Goal: Task Accomplishment & Management: Use online tool/utility

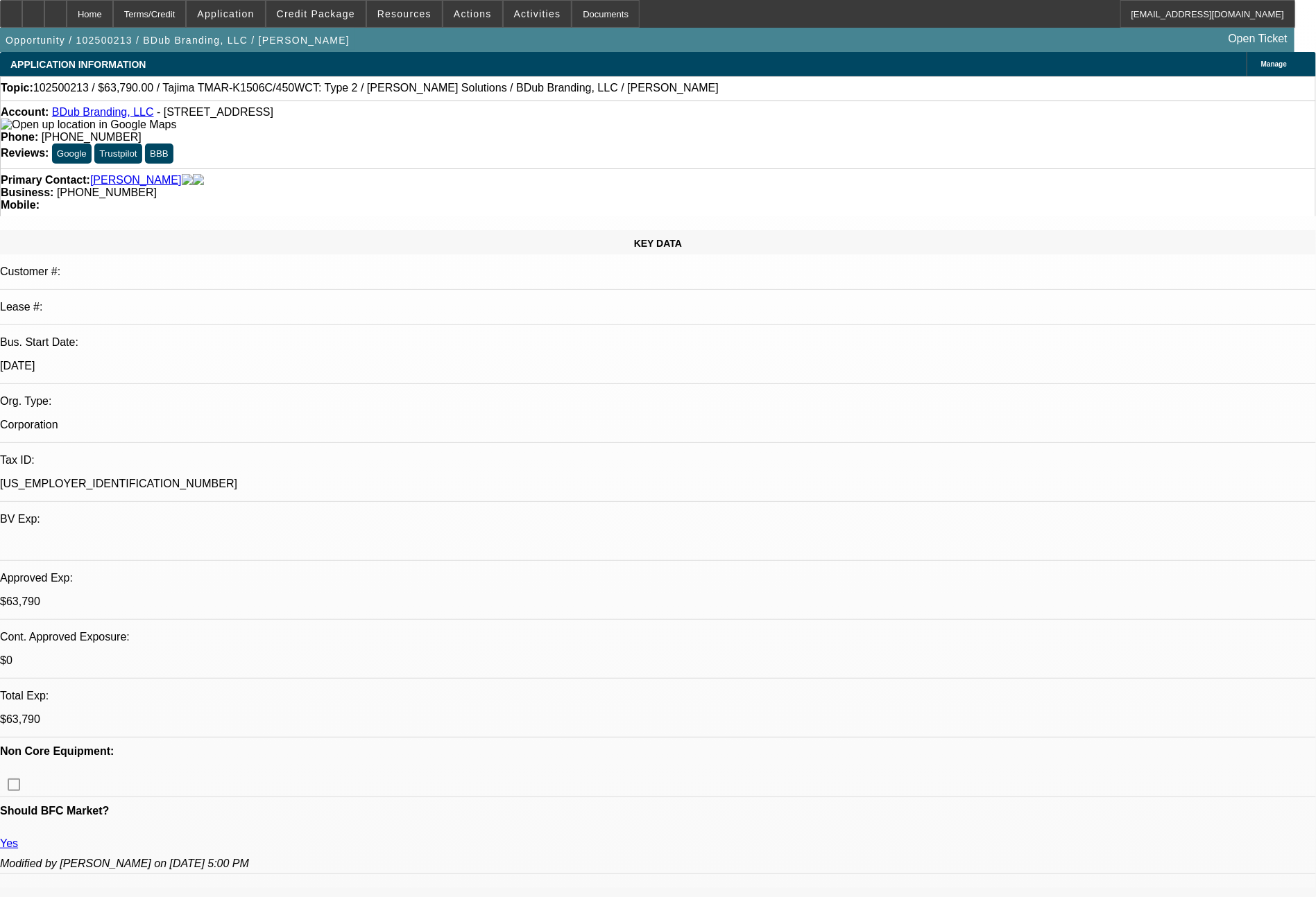
select select "0"
select select "2"
select select "0"
select select "6"
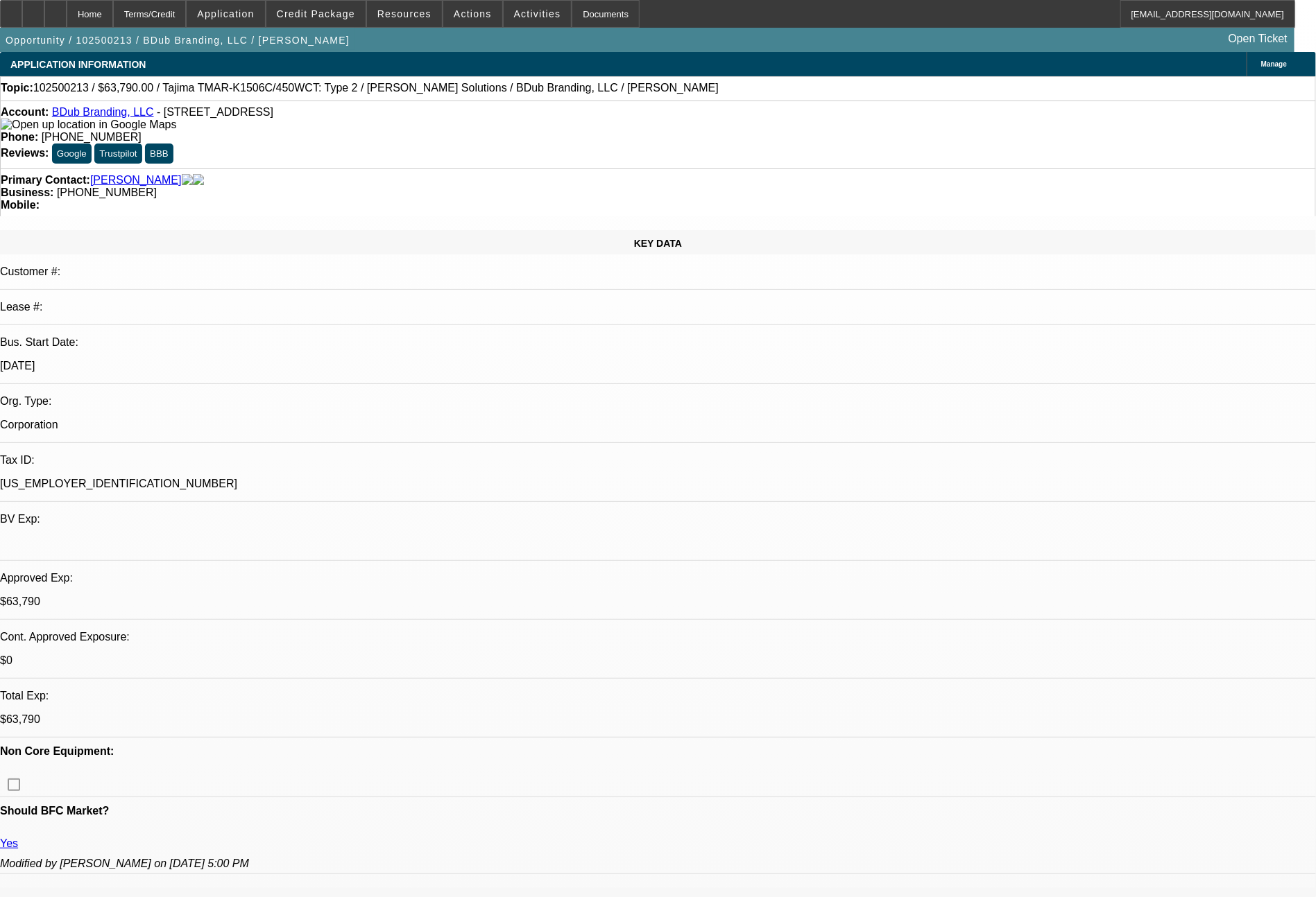
select select "0"
select select "2"
select select "0"
select select "6"
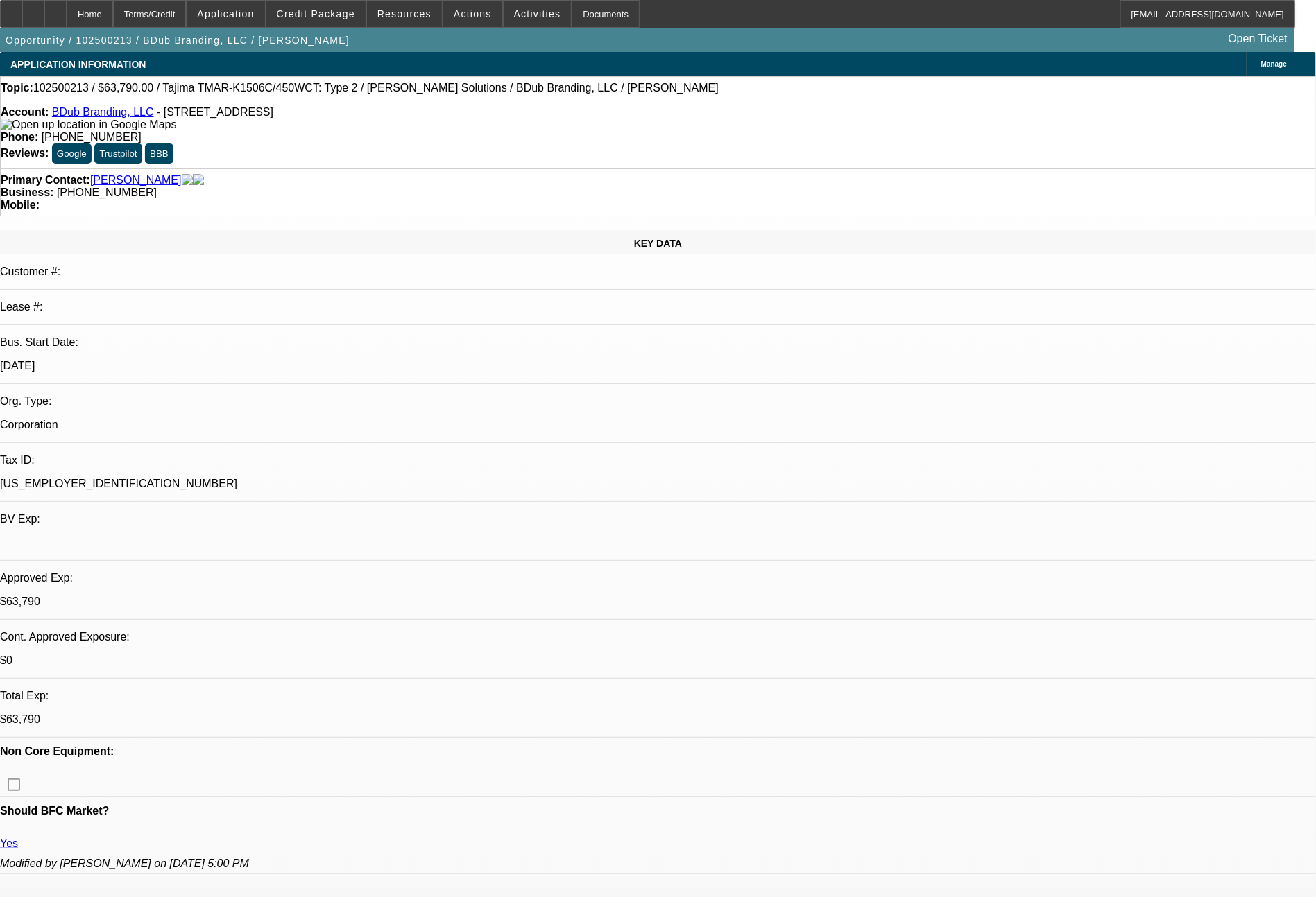
select select "0"
select select "2"
select select "0"
select select "6"
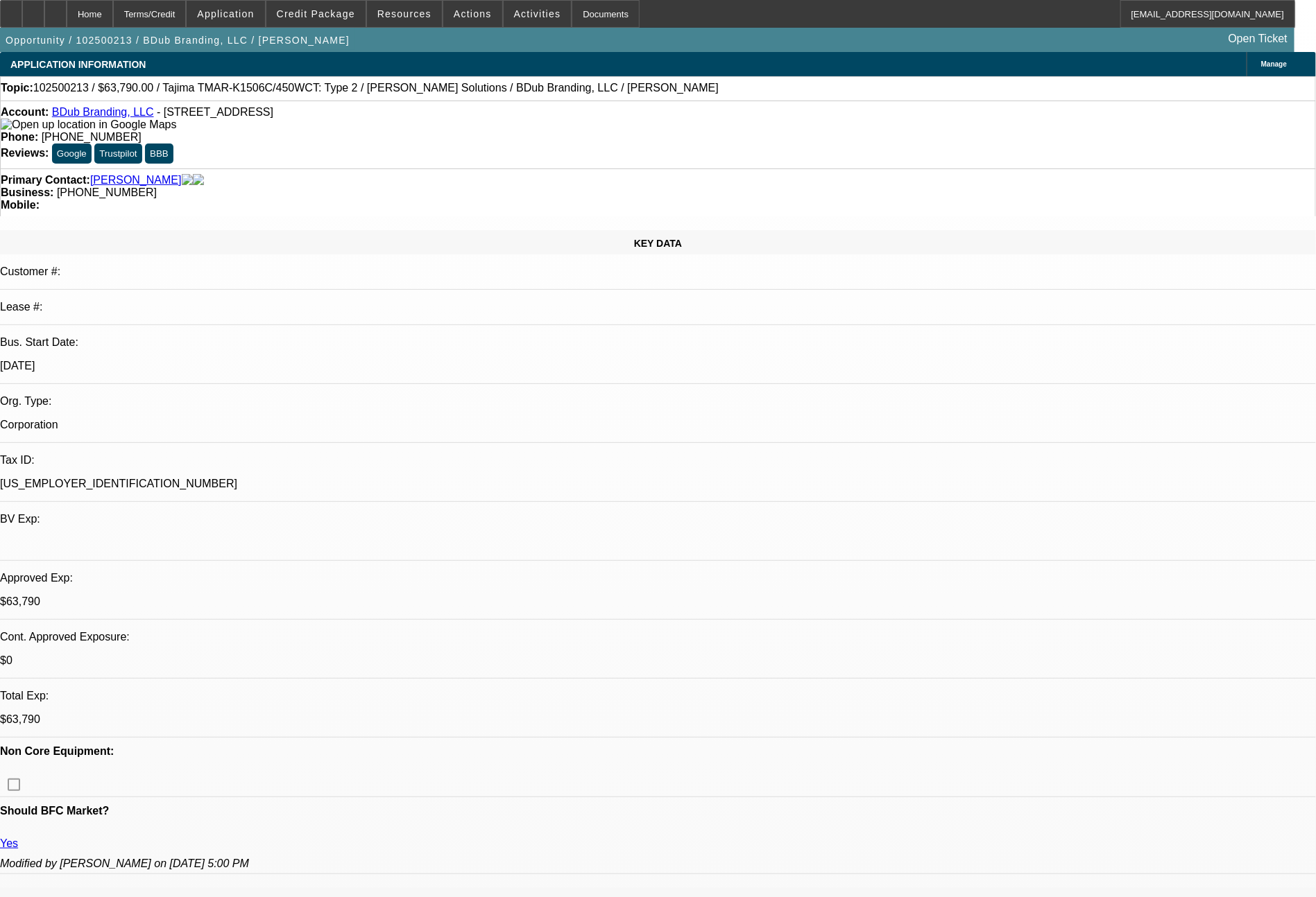
select select "0"
select select "2"
select select "0"
select select "6"
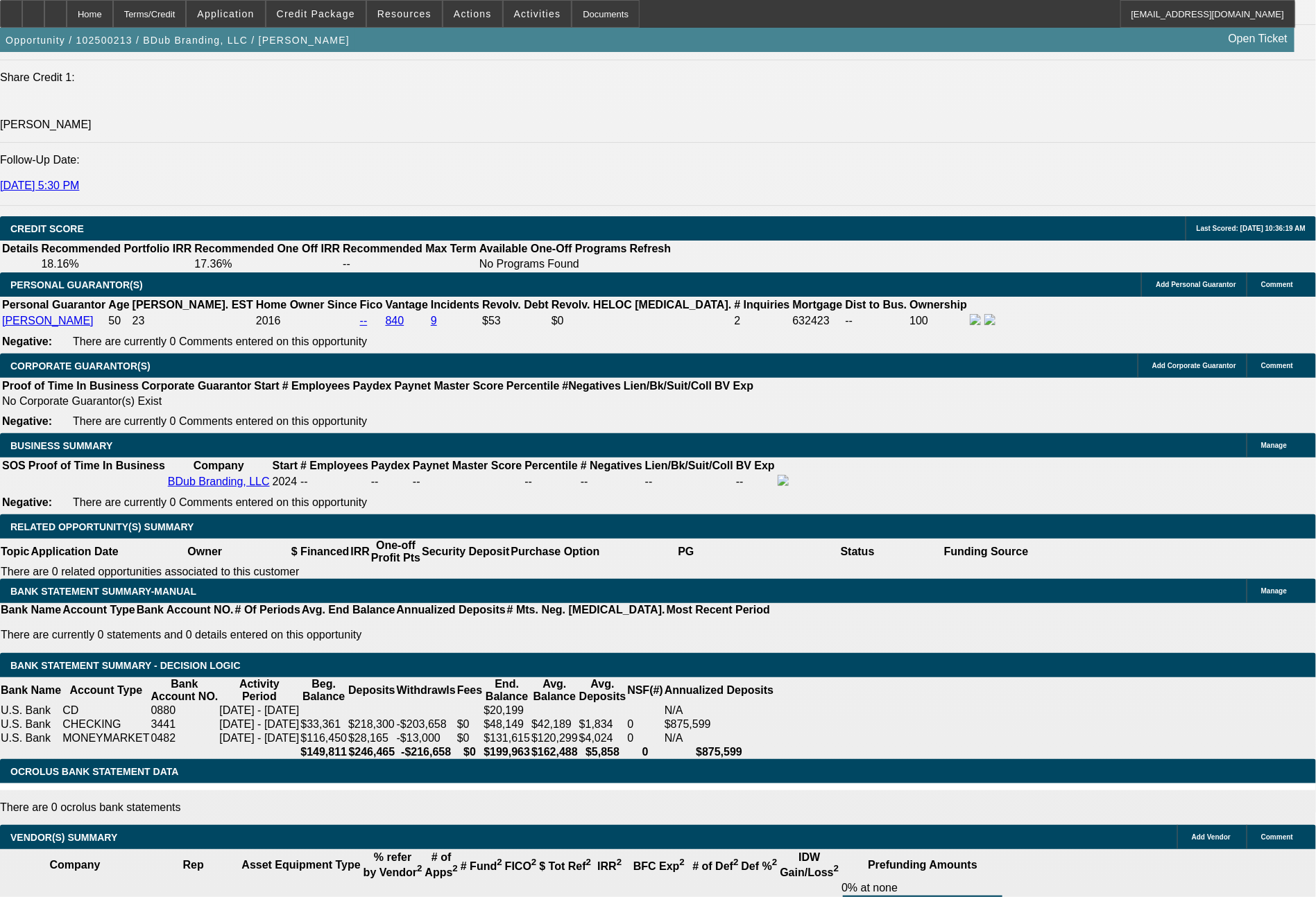
scroll to position [1887, 0]
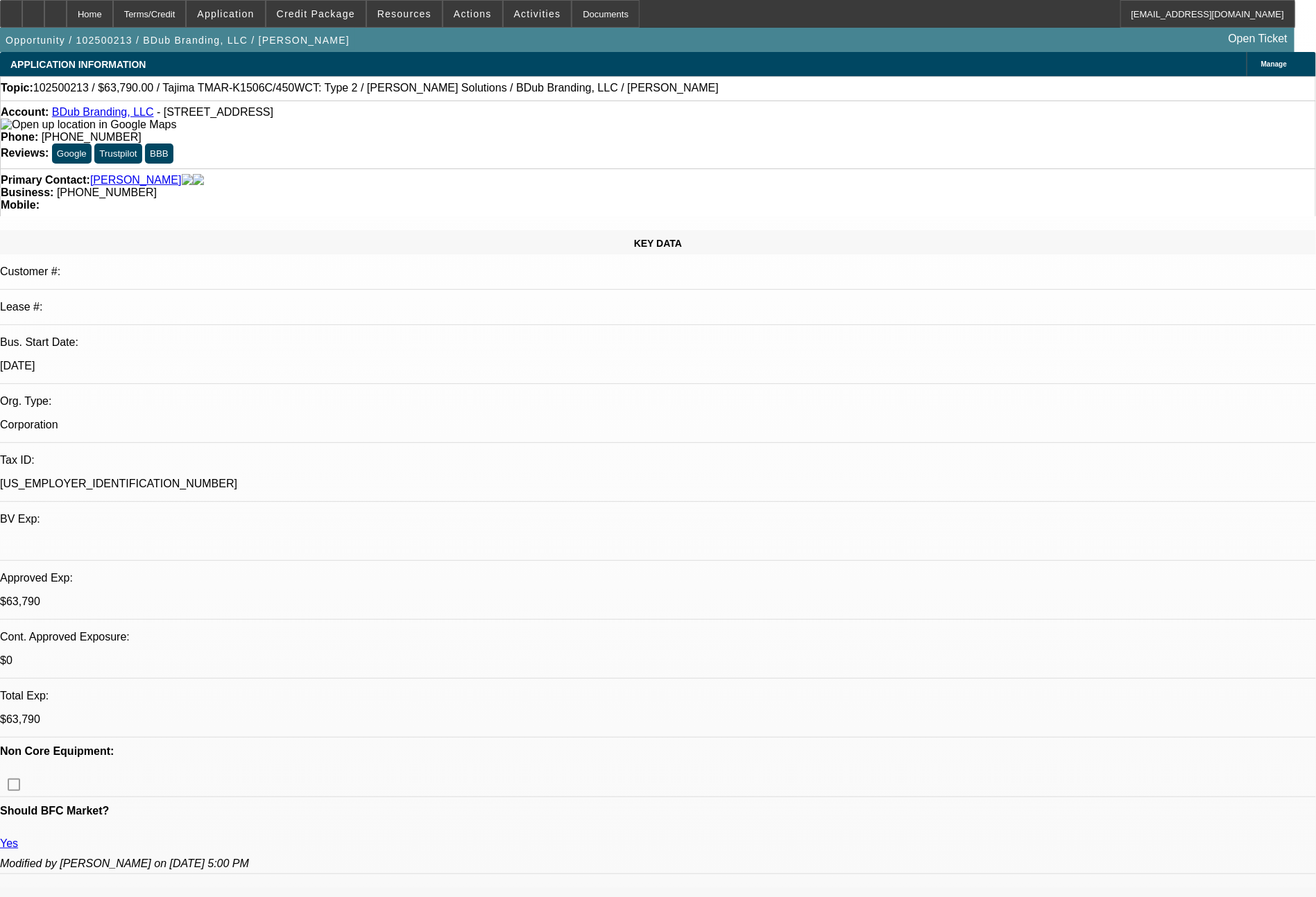
select select "0"
select select "2"
select select "0"
select select "6"
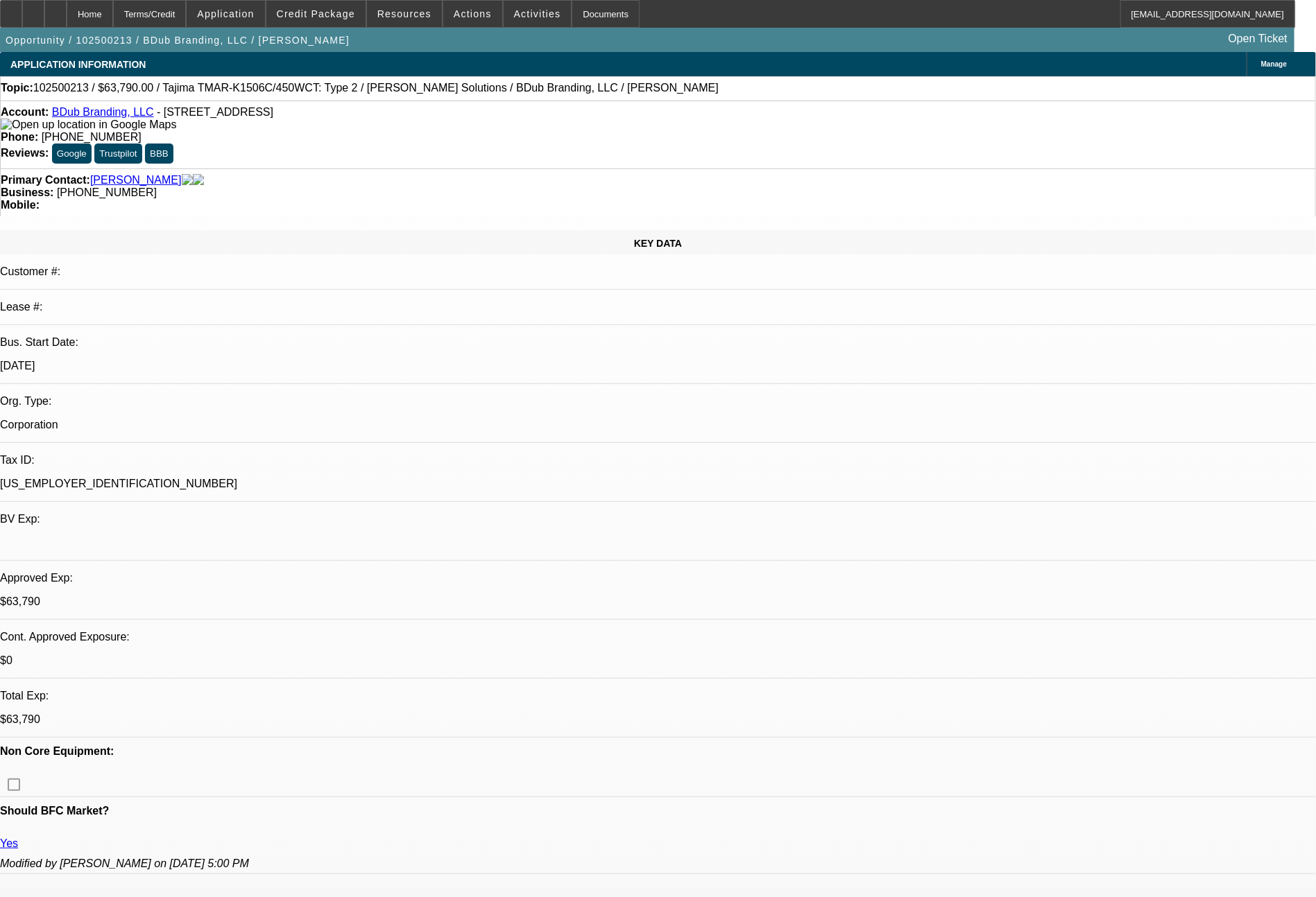
select select "0"
select select "2"
select select "0"
select select "6"
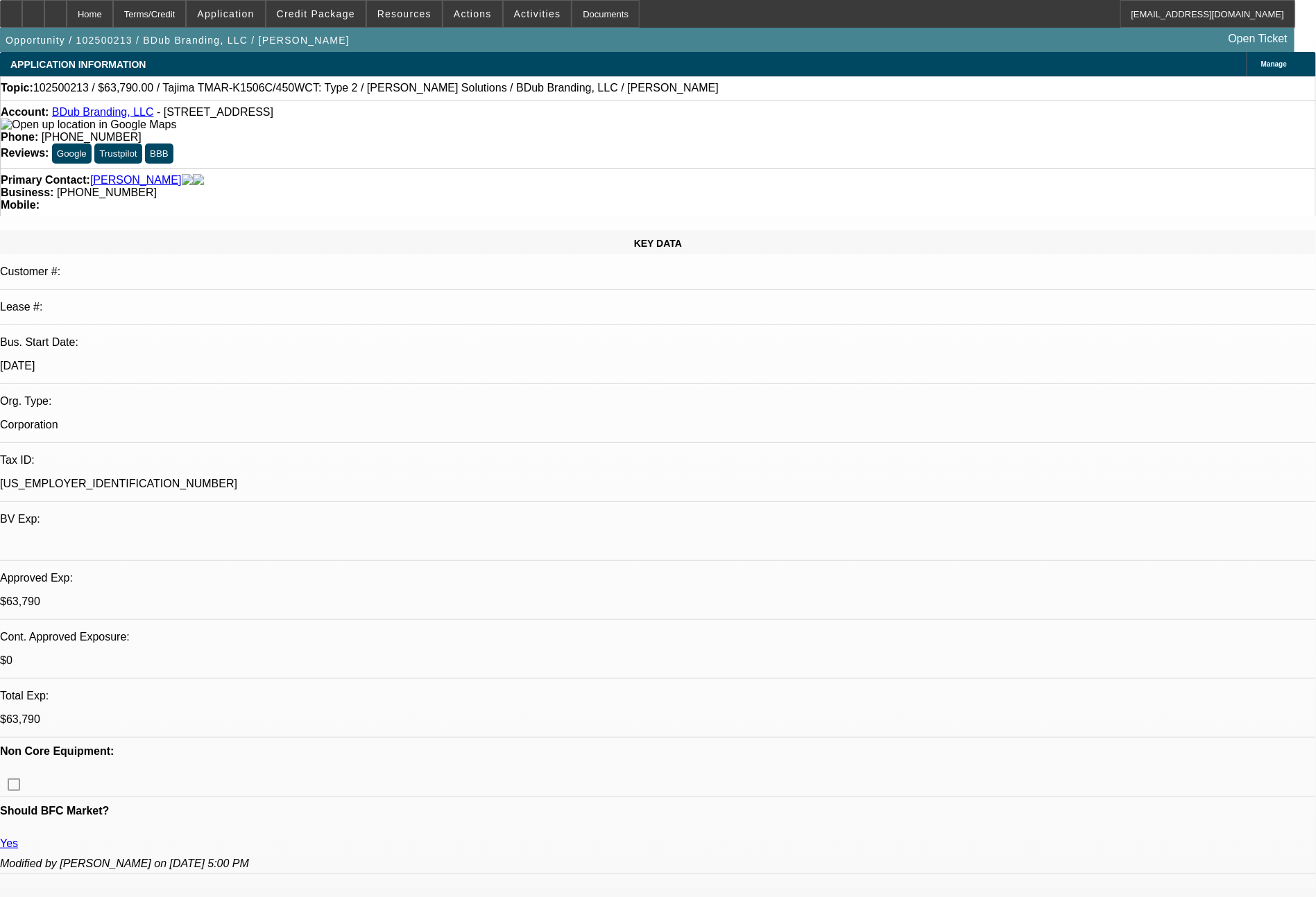
select select "0"
select select "2"
select select "0"
select select "6"
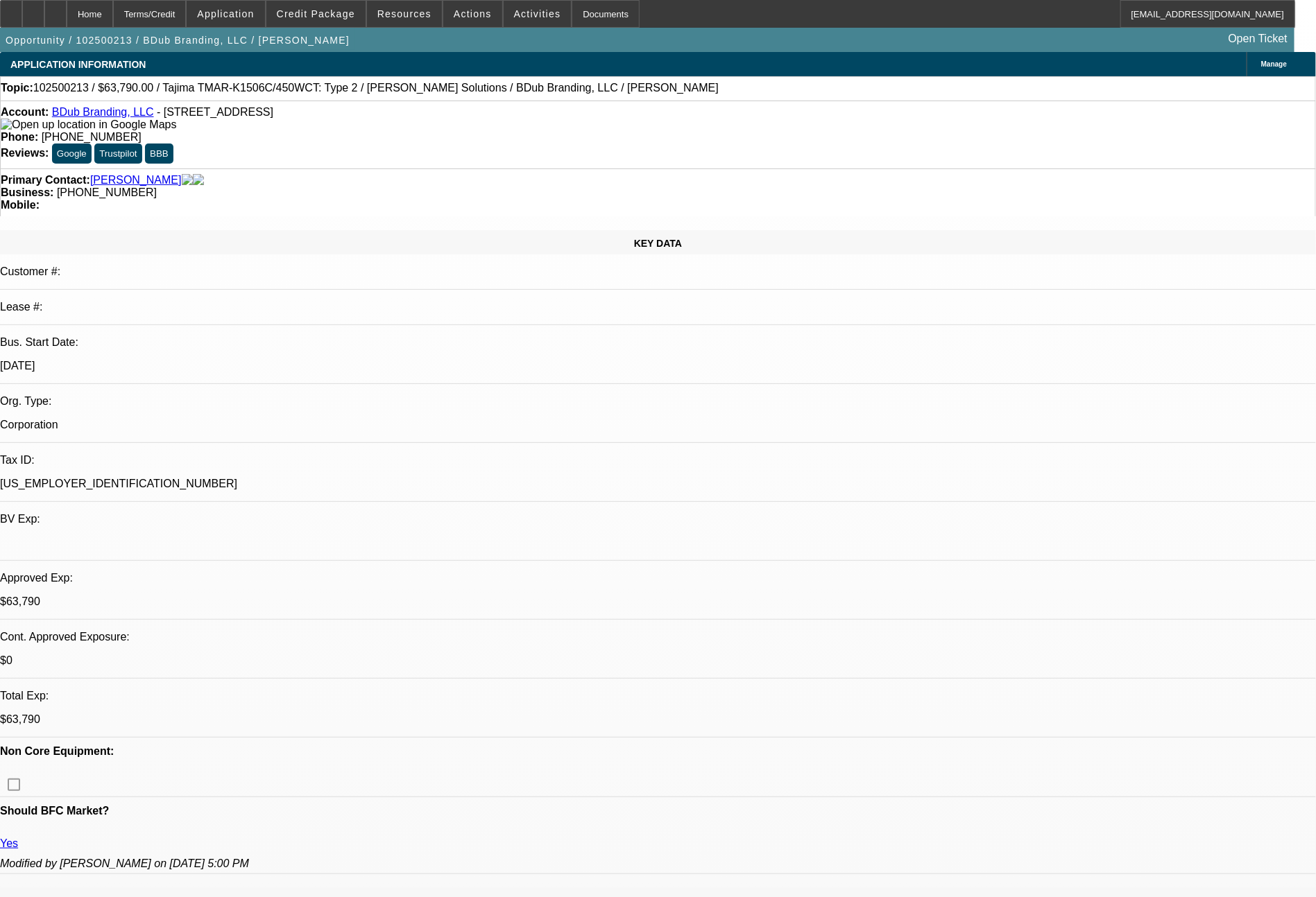
select select "0"
select select "2"
select select "0"
select select "6"
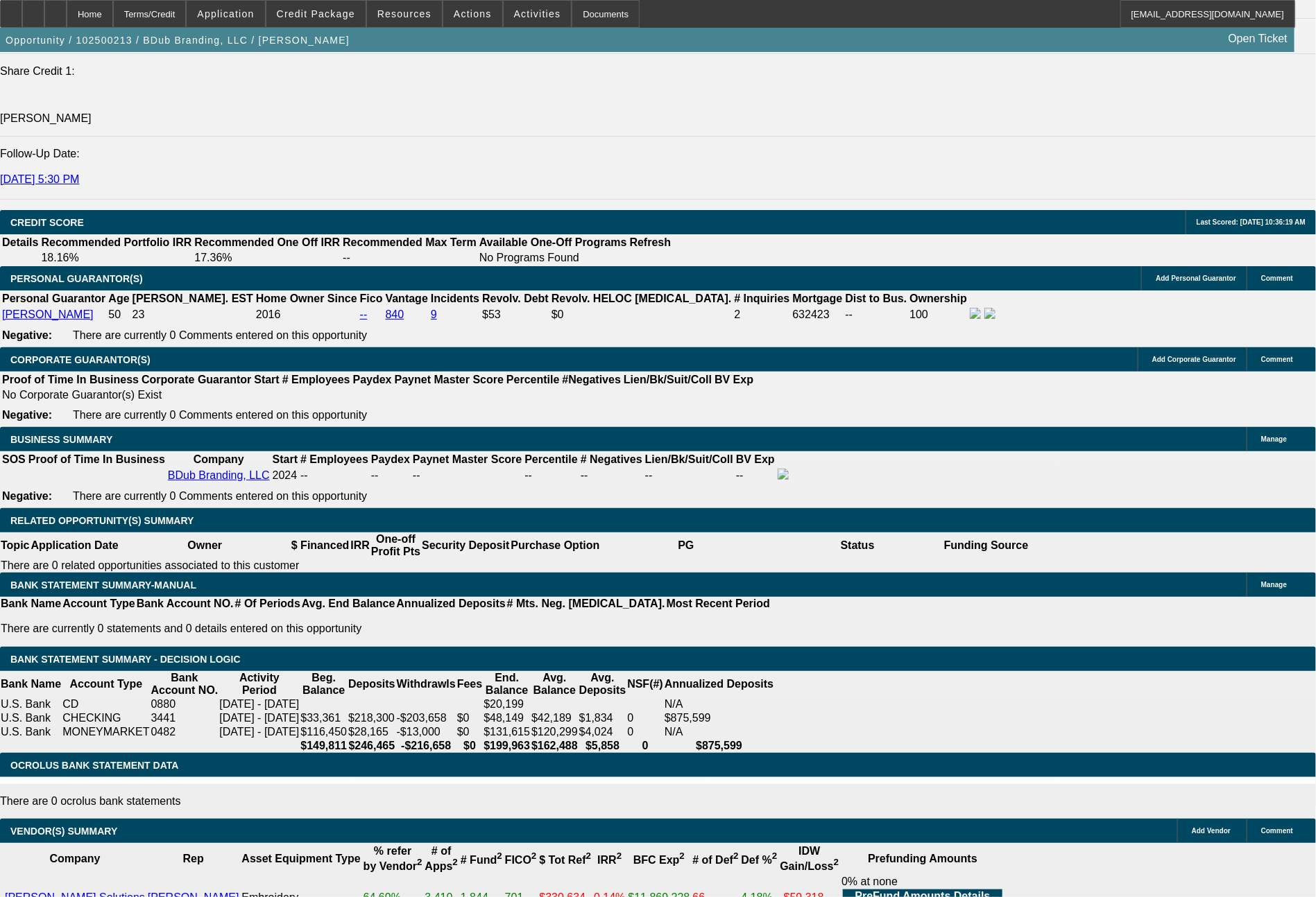
scroll to position [1900, 0]
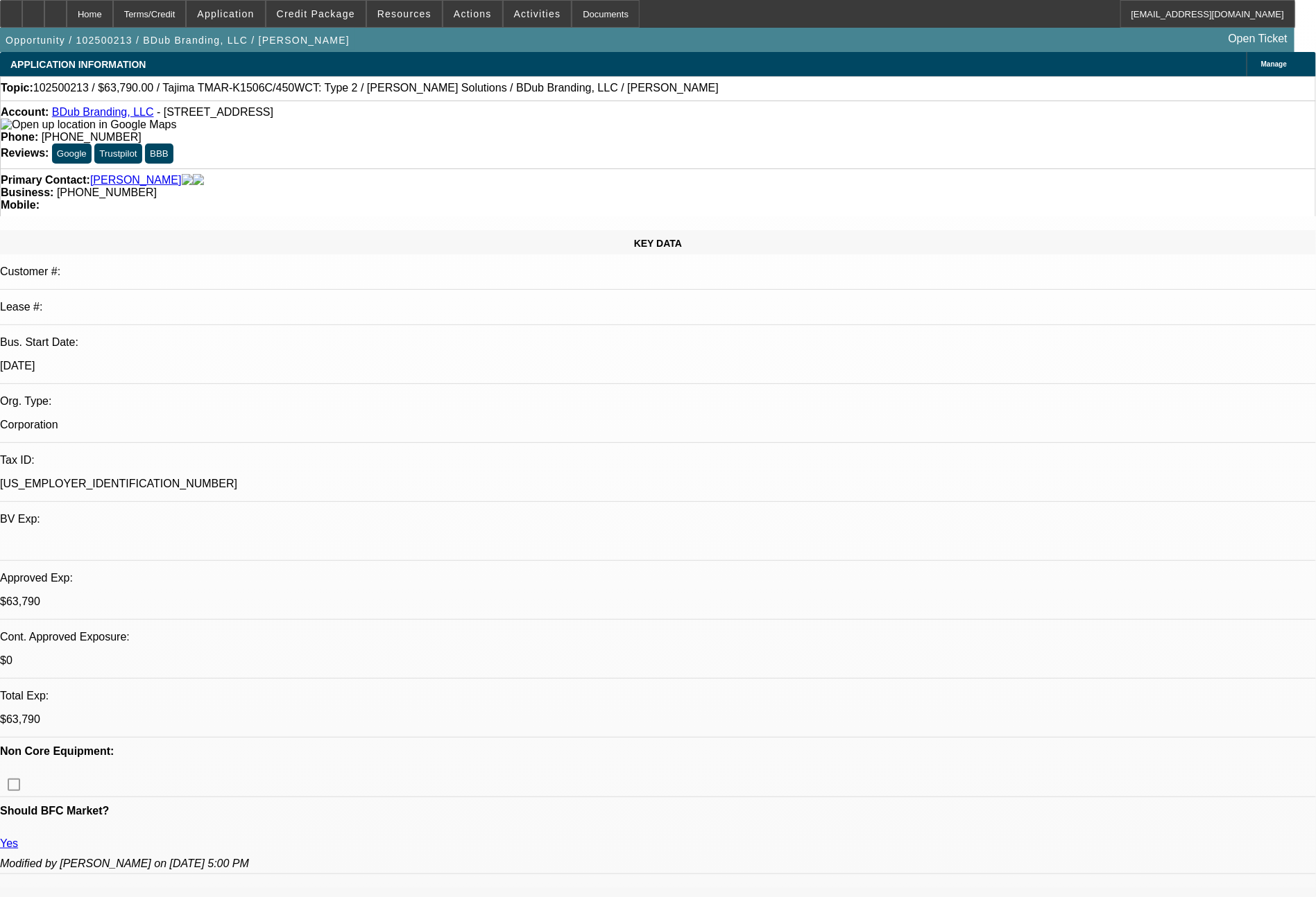
select select "0"
select select "2"
select select "0"
select select "6"
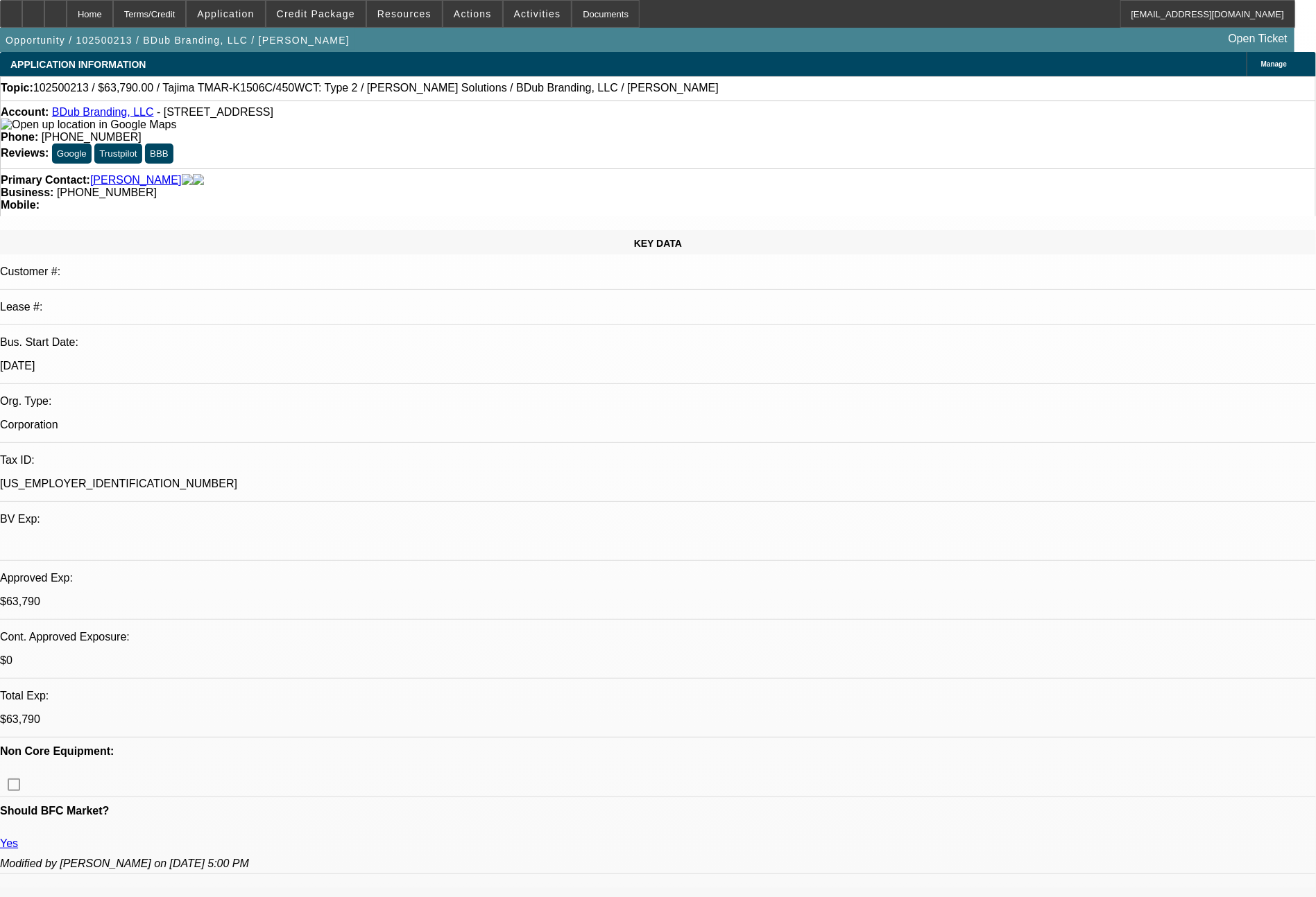
select select "0"
select select "2"
select select "0"
select select "6"
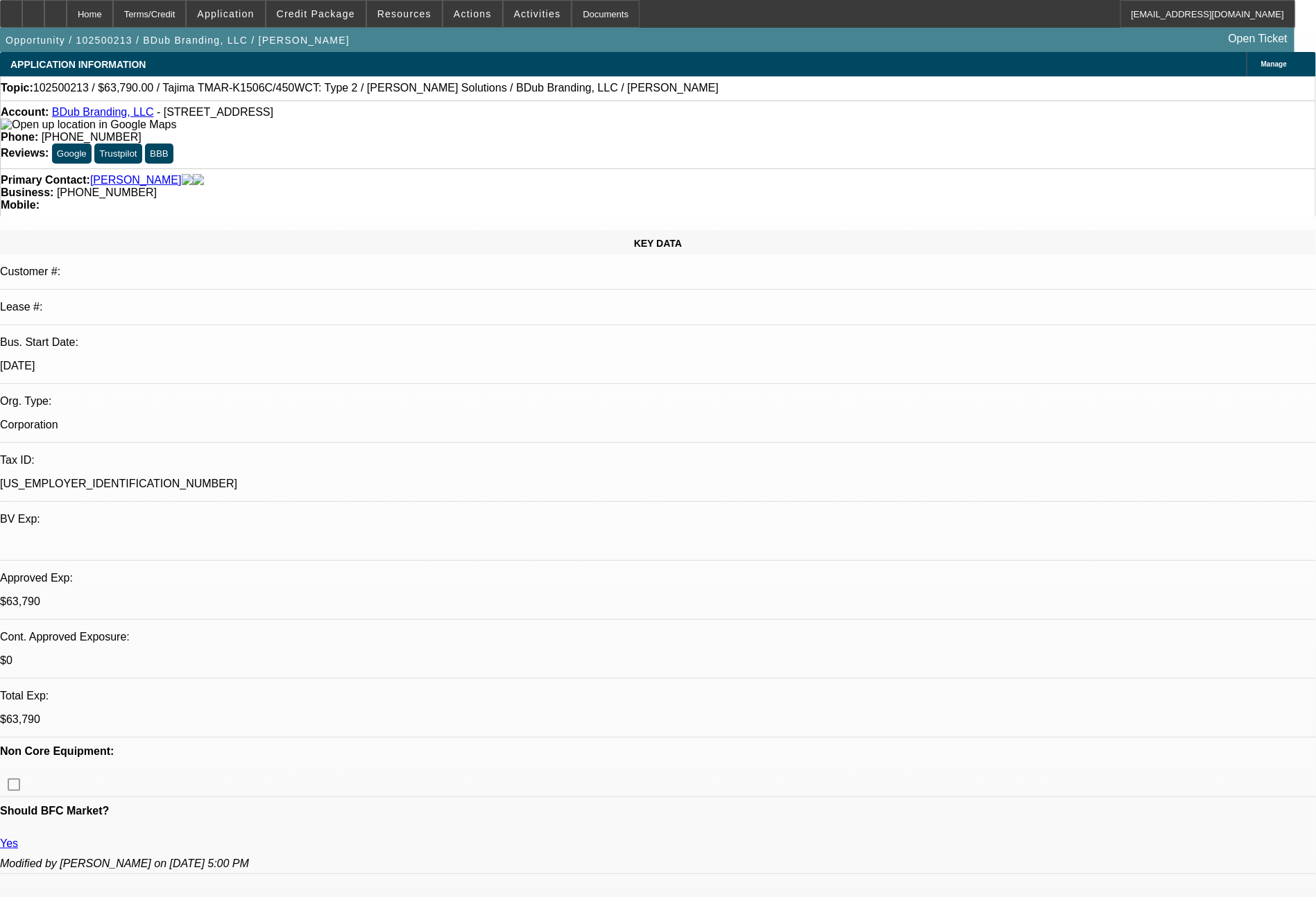
select select "0"
select select "2"
select select "0"
select select "6"
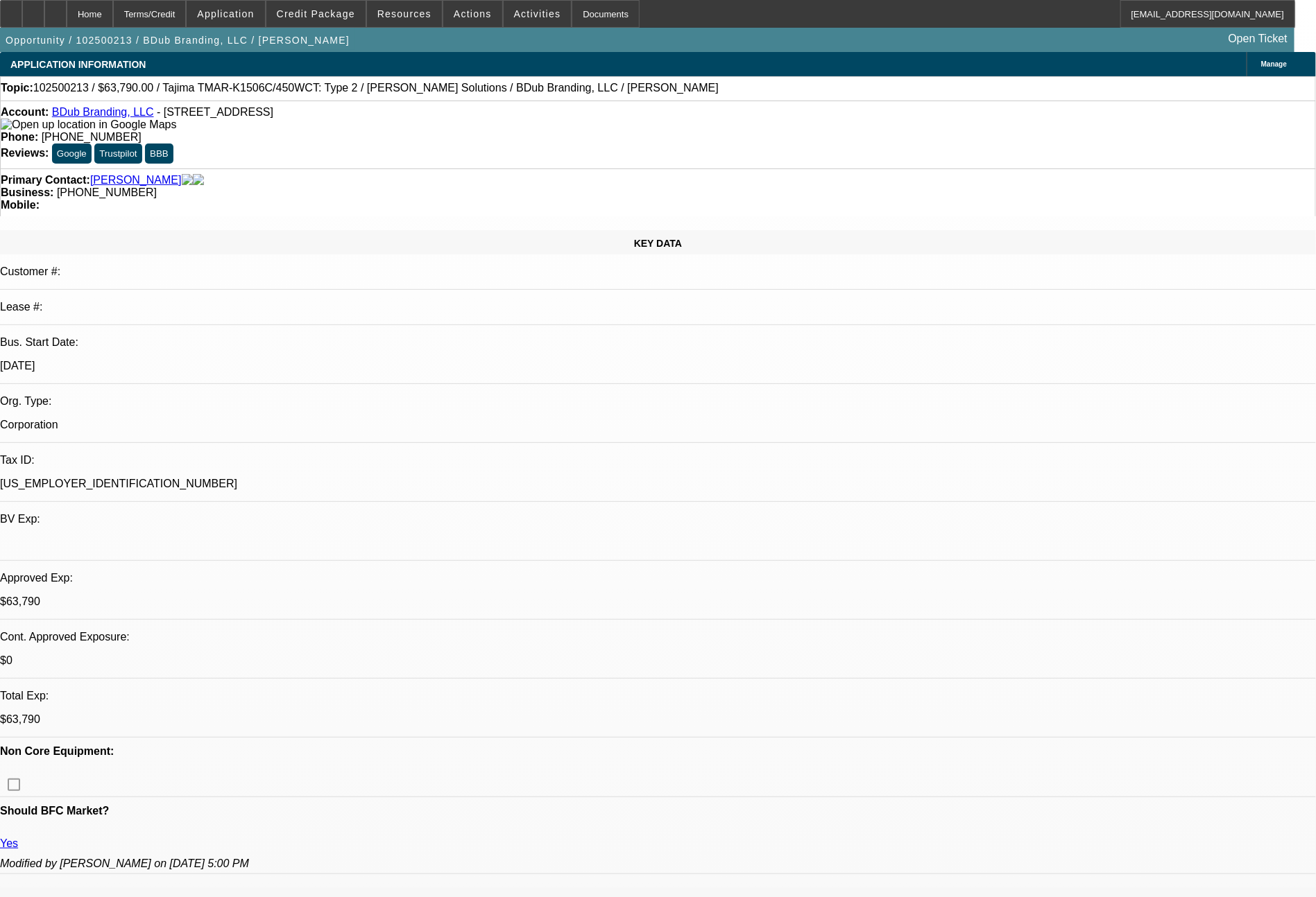
select select "0"
select select "2"
select select "0"
select select "6"
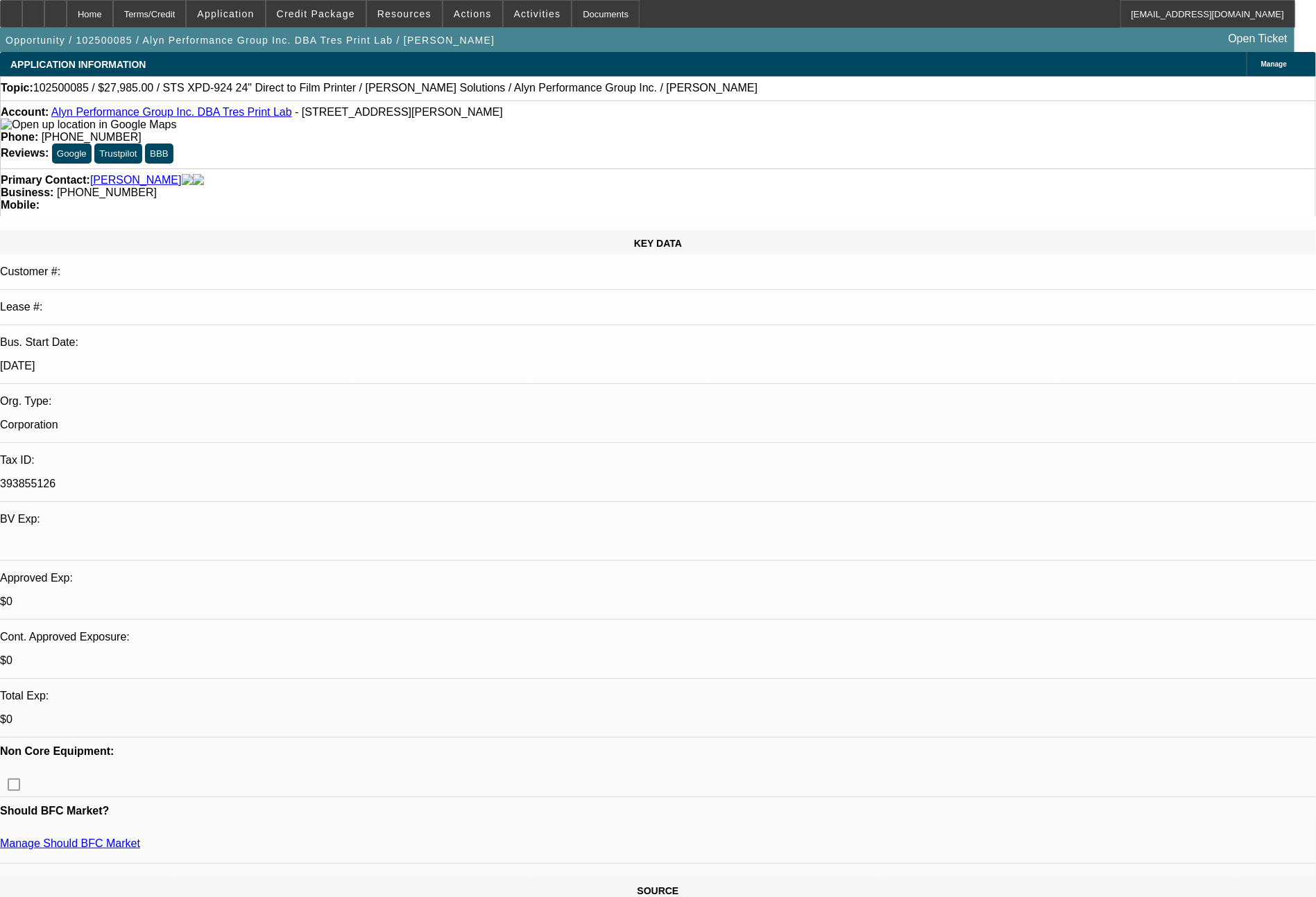
select select "0"
select select "6"
select select "0"
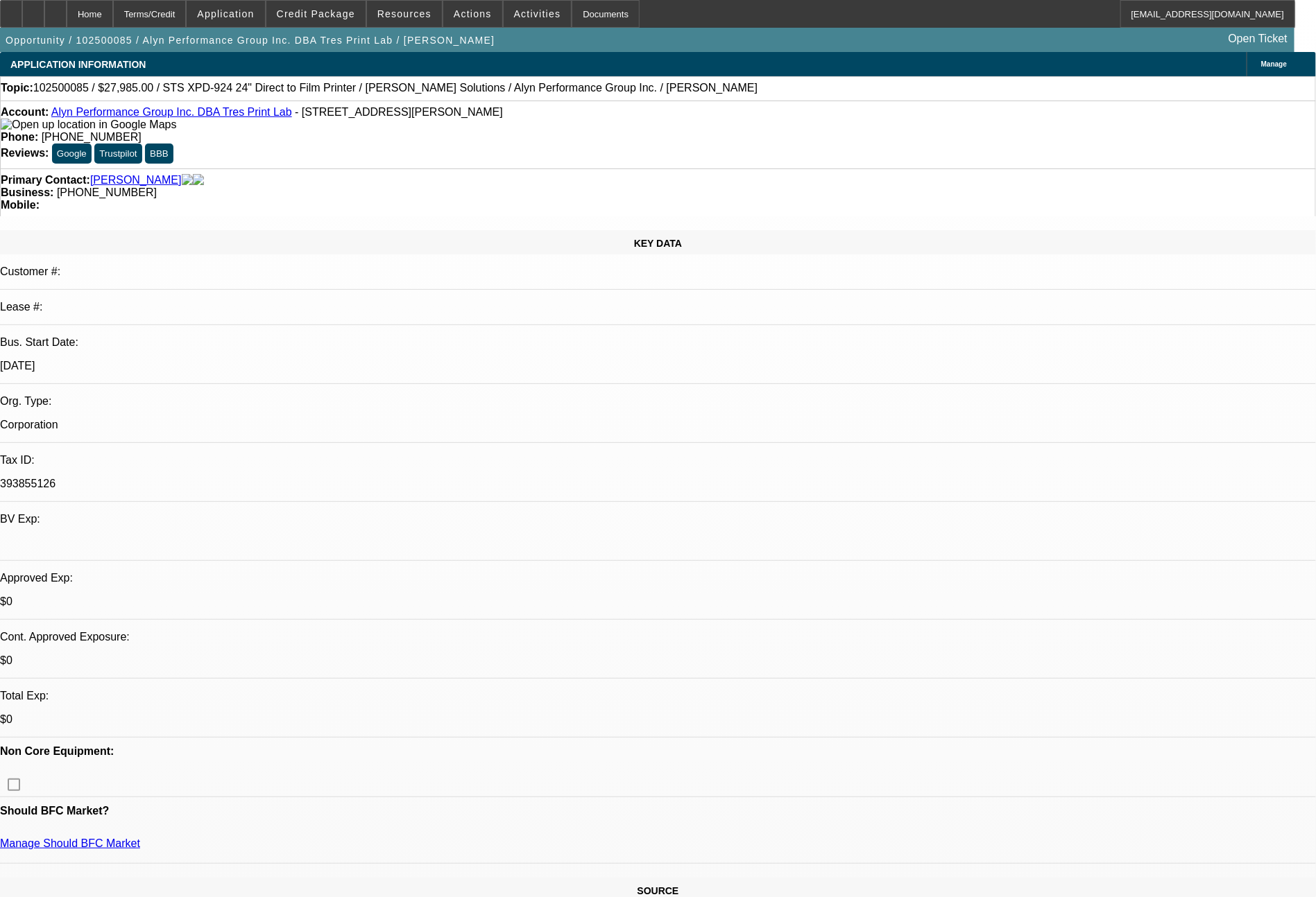
select select "0"
select select "6"
select select "0"
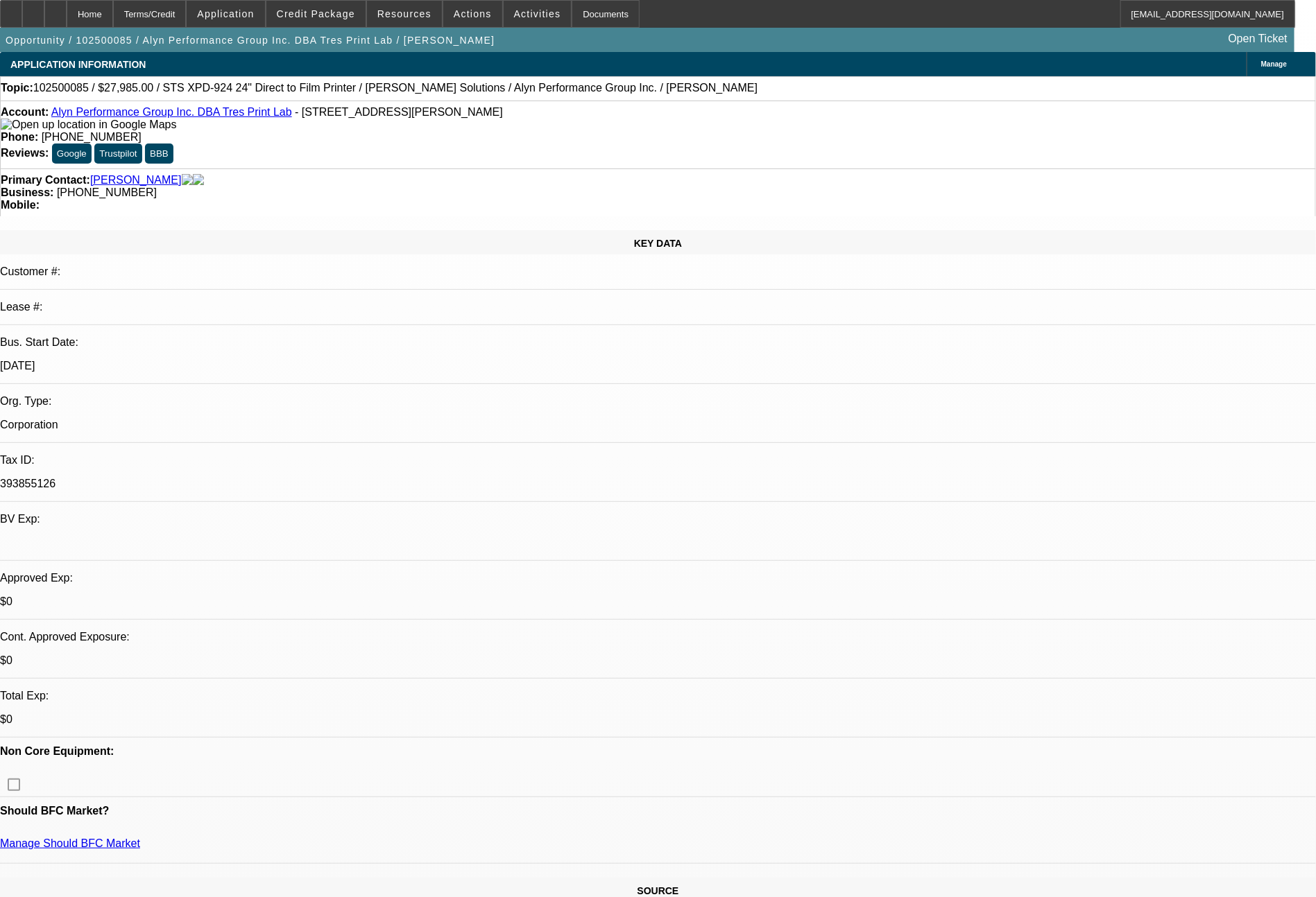
select select "0"
select select "6"
select select "0"
select select "0.1"
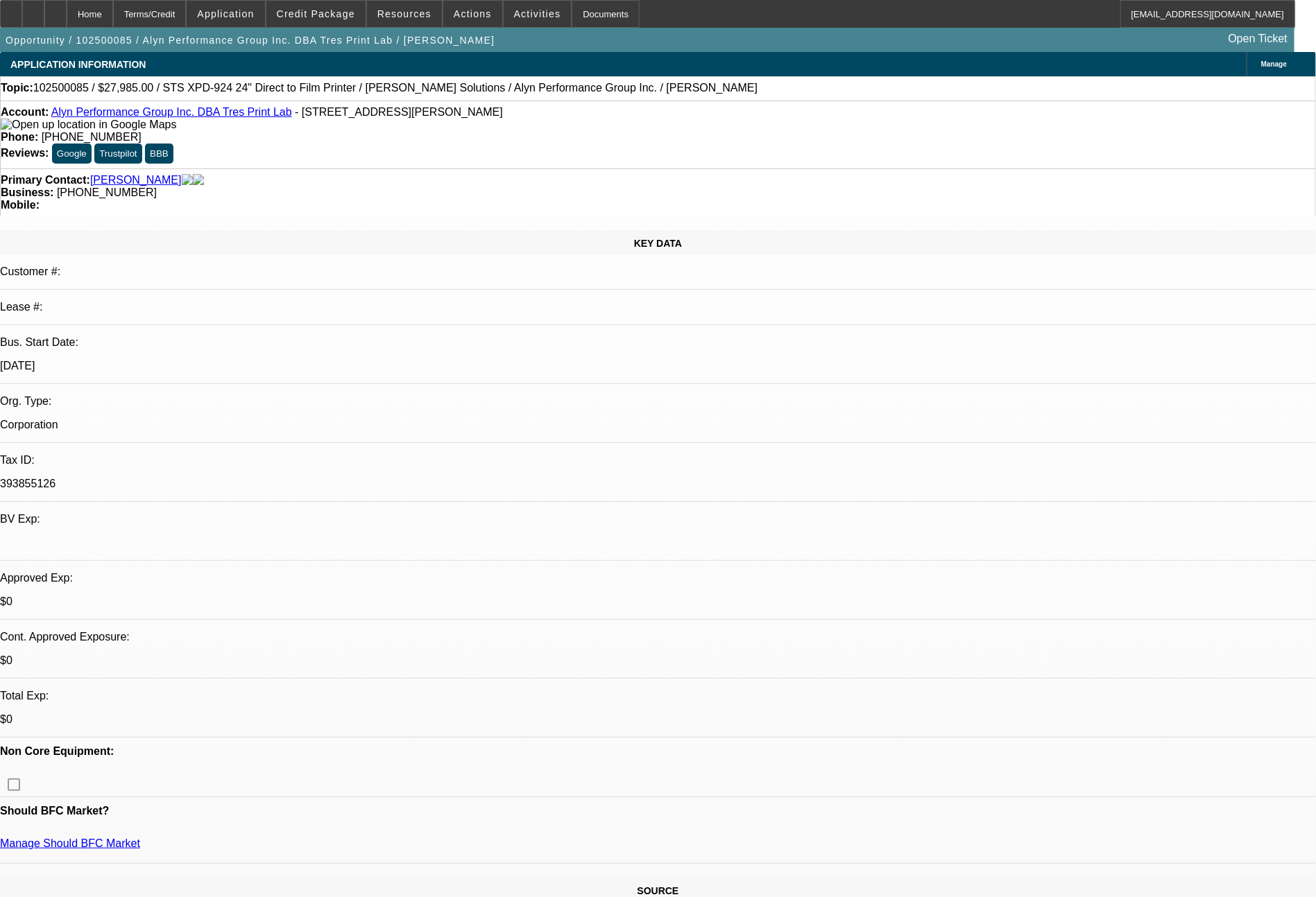
select select "4"
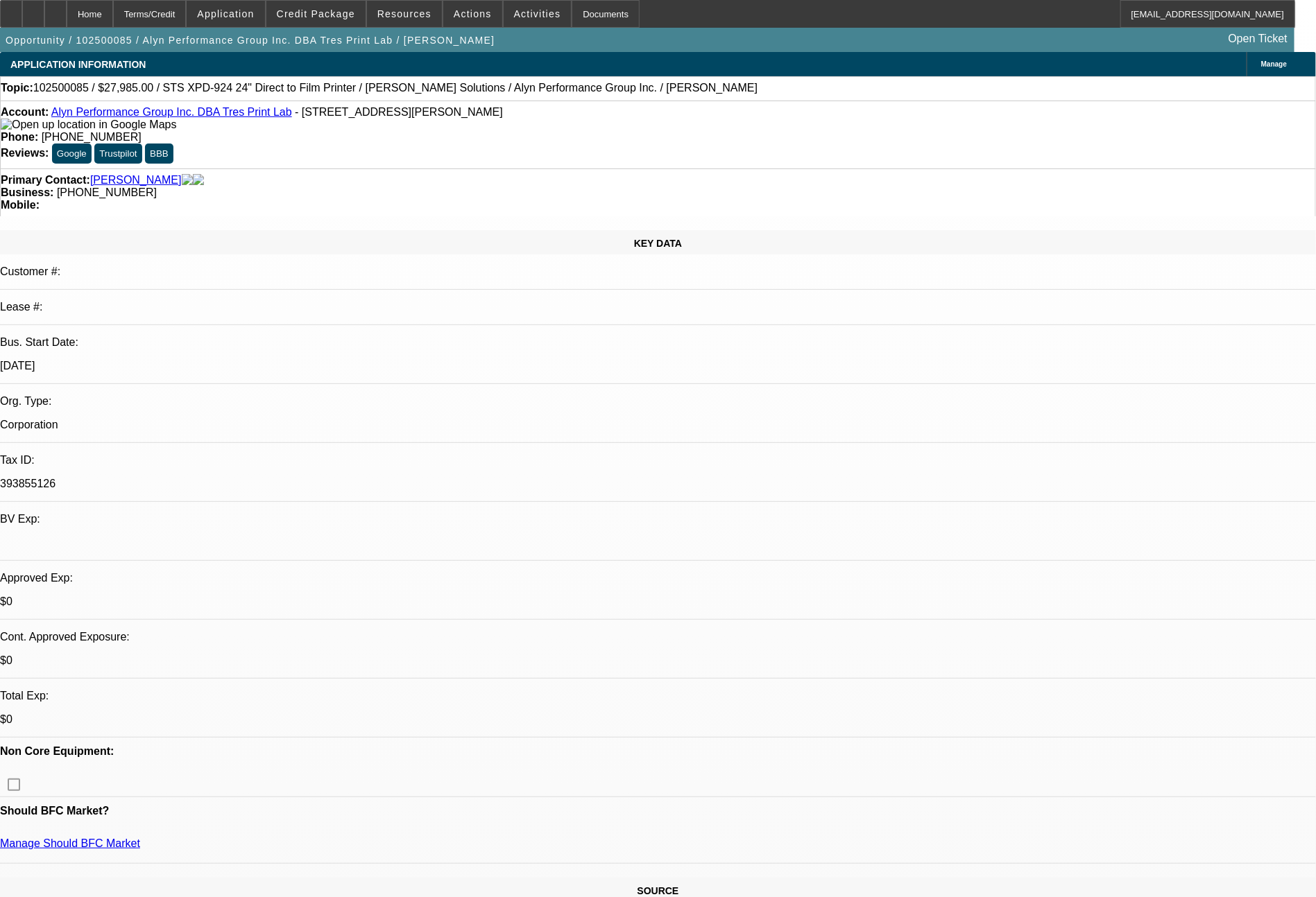
drag, startPoint x: 1268, startPoint y: 612, endPoint x: 1003, endPoint y: 583, distance: 266.6
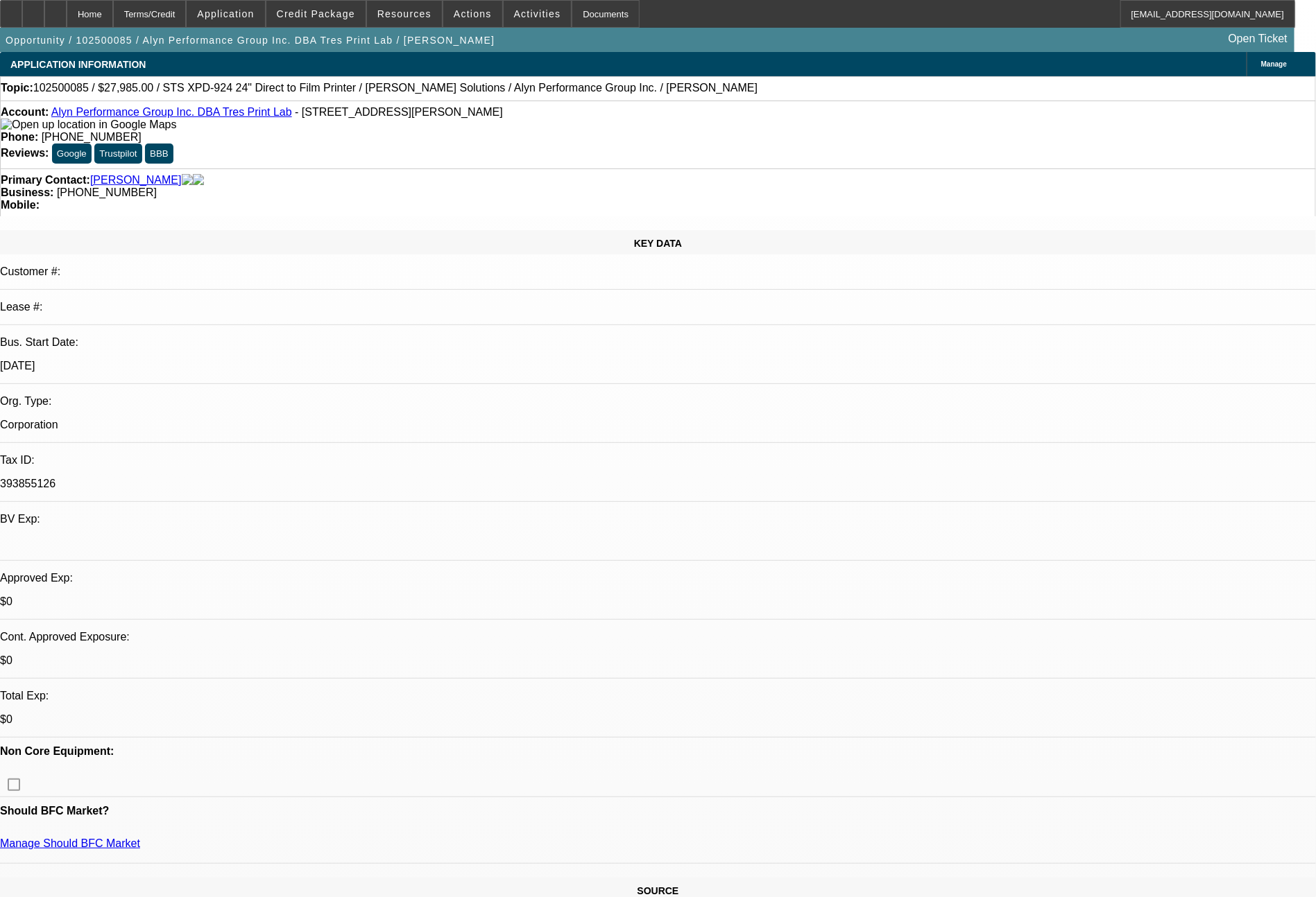
copy tr "Bill - see notes for detail. Finpac says the deal does not score in their syste…"
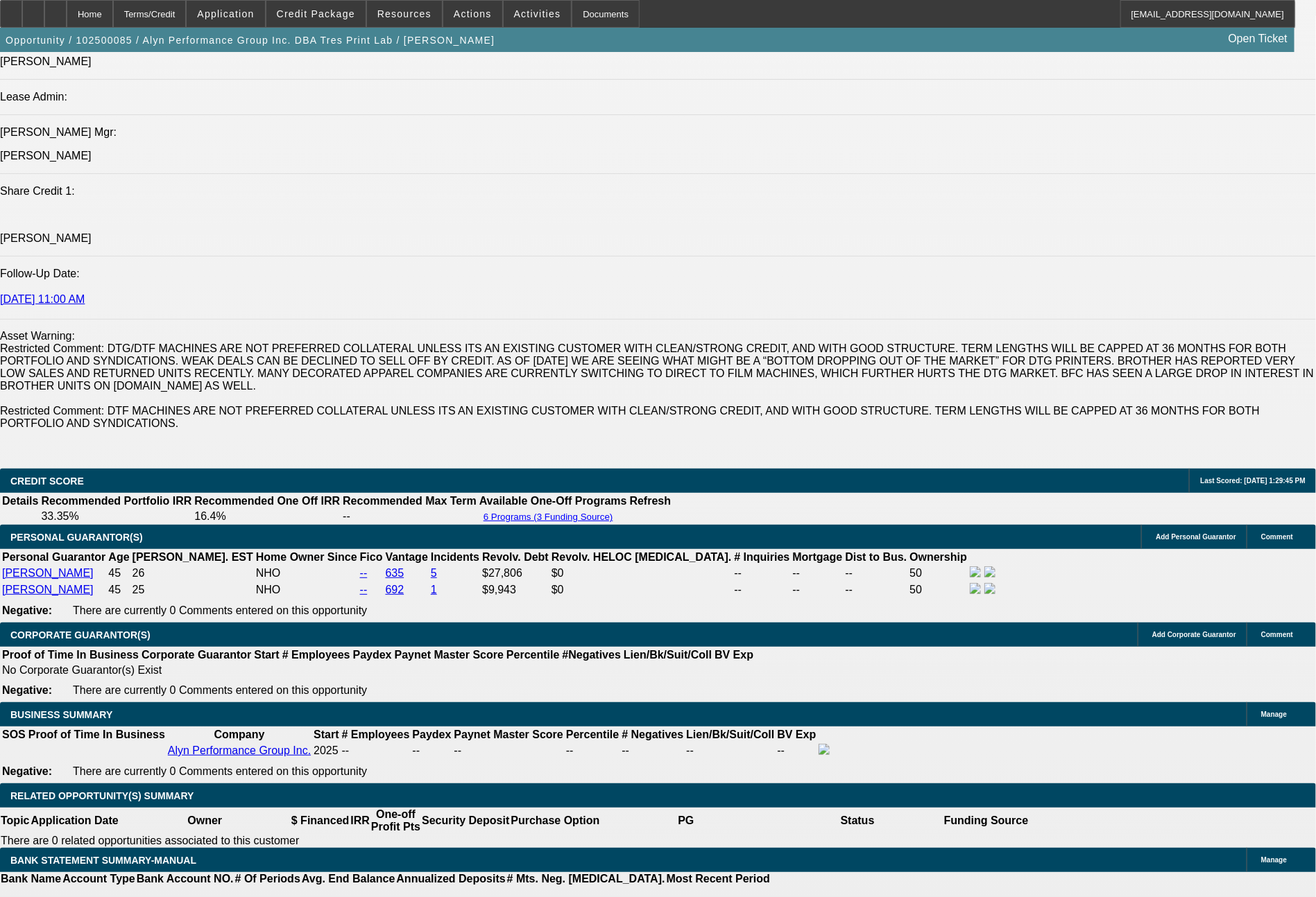
scroll to position [1862, 0]
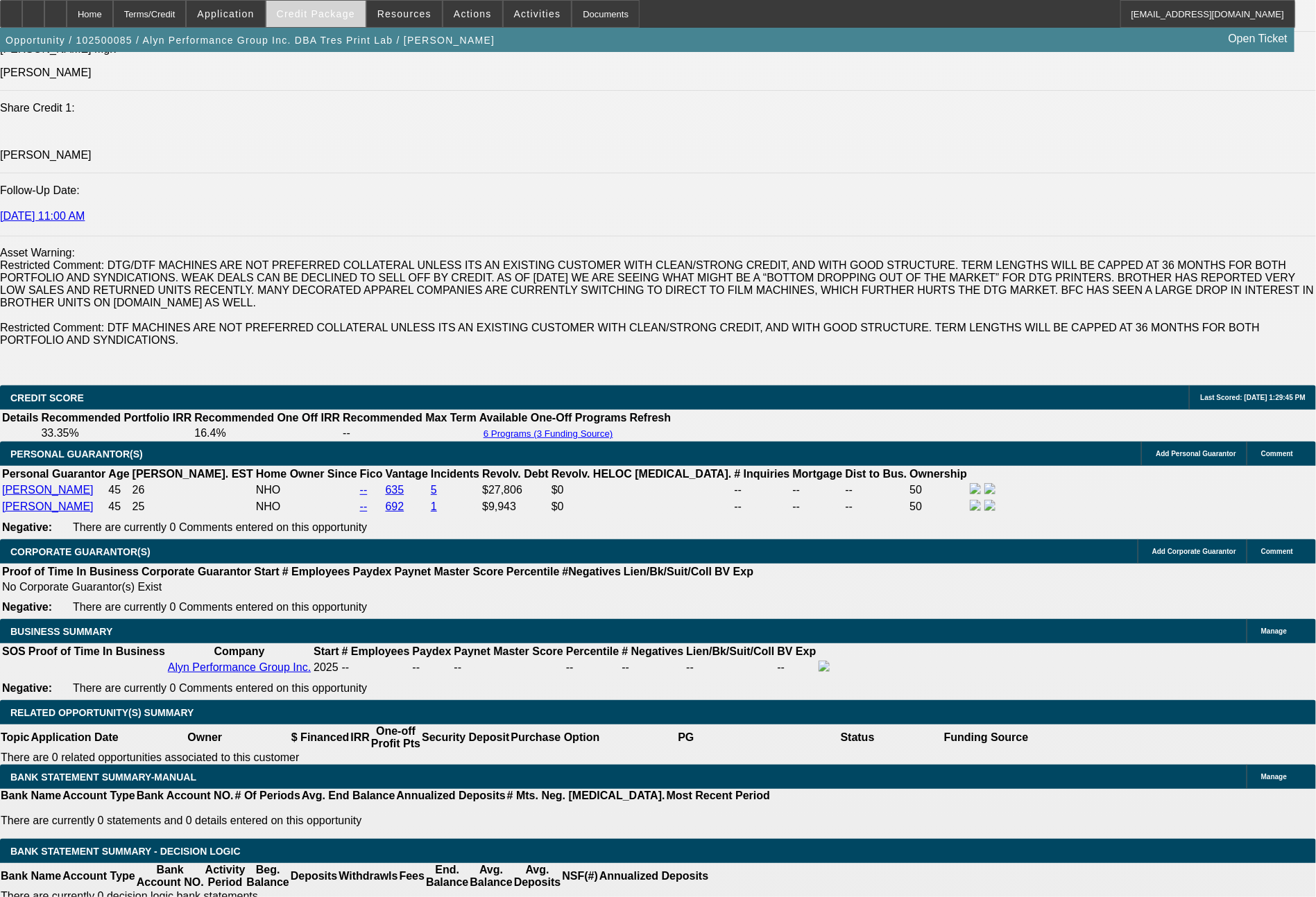
click at [308, 14] on span "Credit Package" at bounding box center [315, 13] width 78 height 11
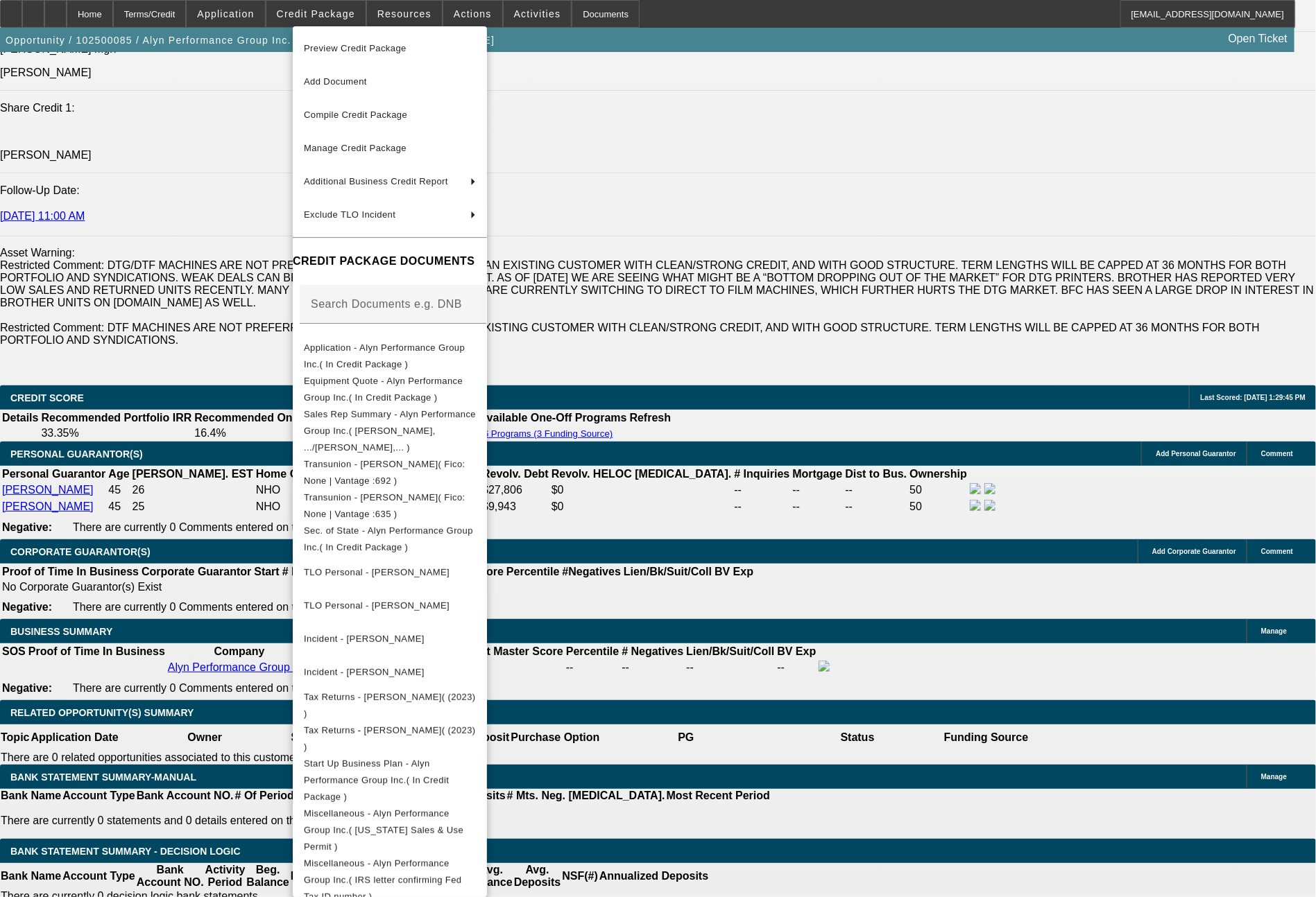
click at [1083, 818] on div at bounding box center [658, 448] width 1316 height 897
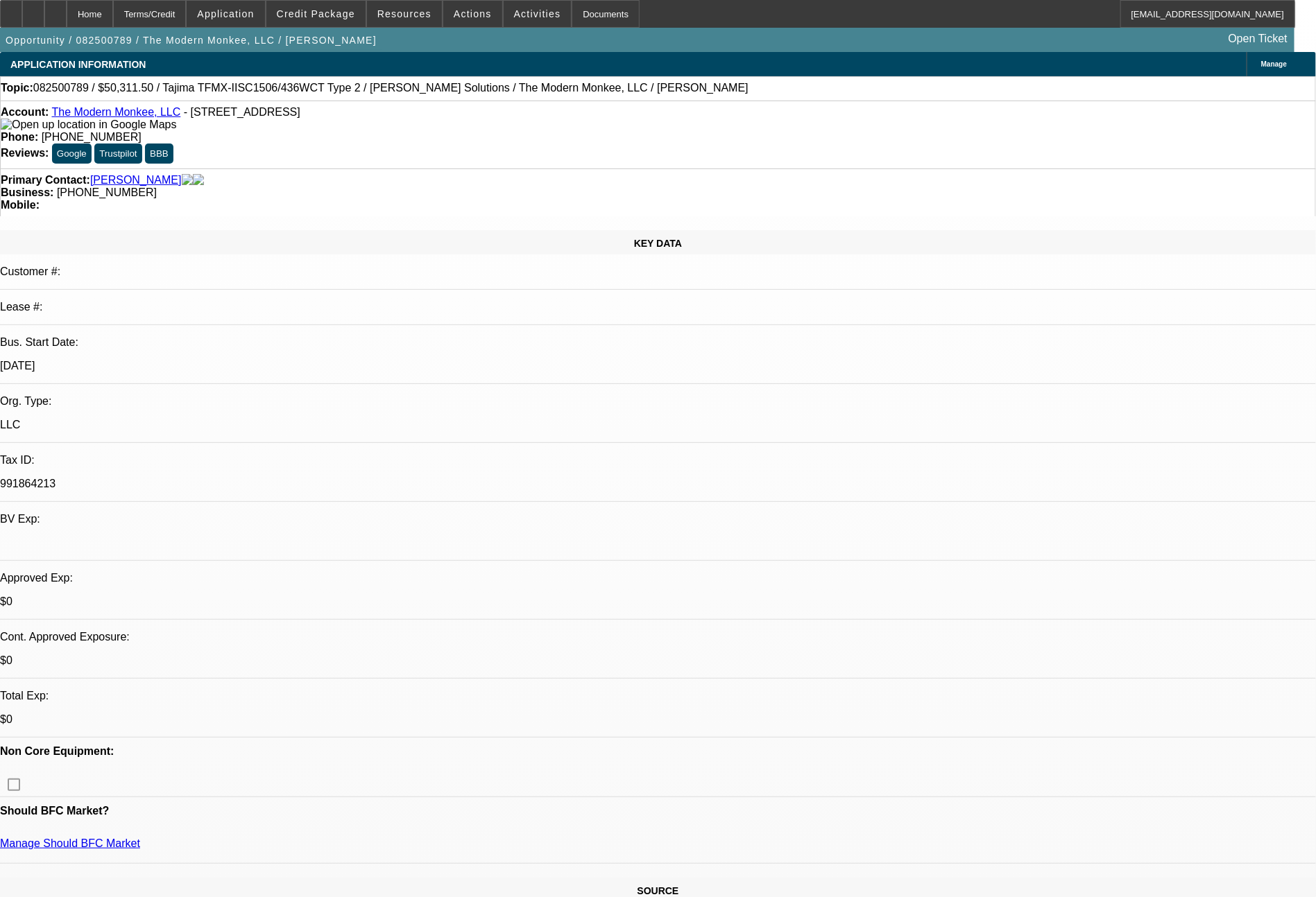
select select "0"
select select "2"
select select "0"
select select "6"
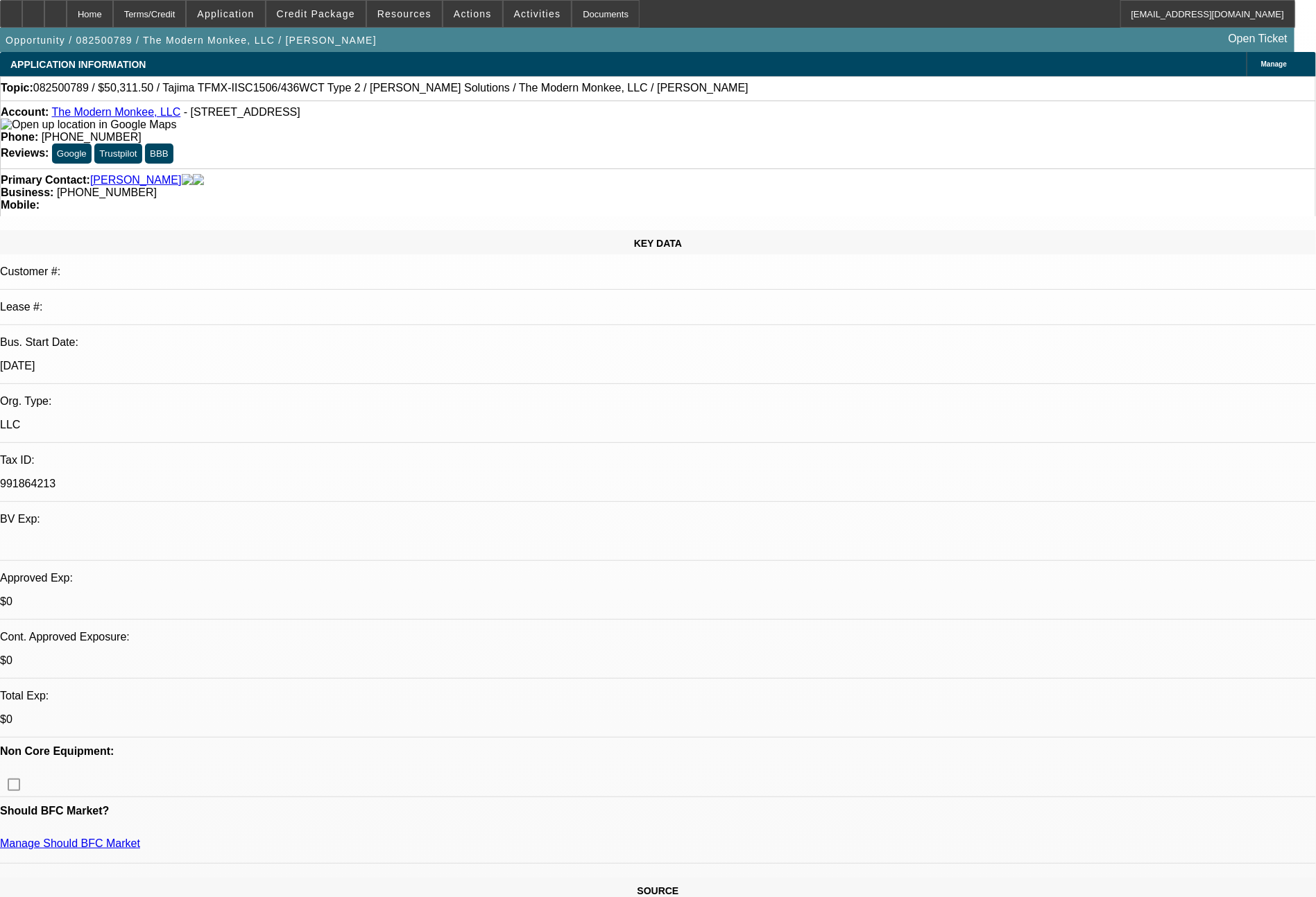
select select "0"
select select "2"
select select "0"
select select "6"
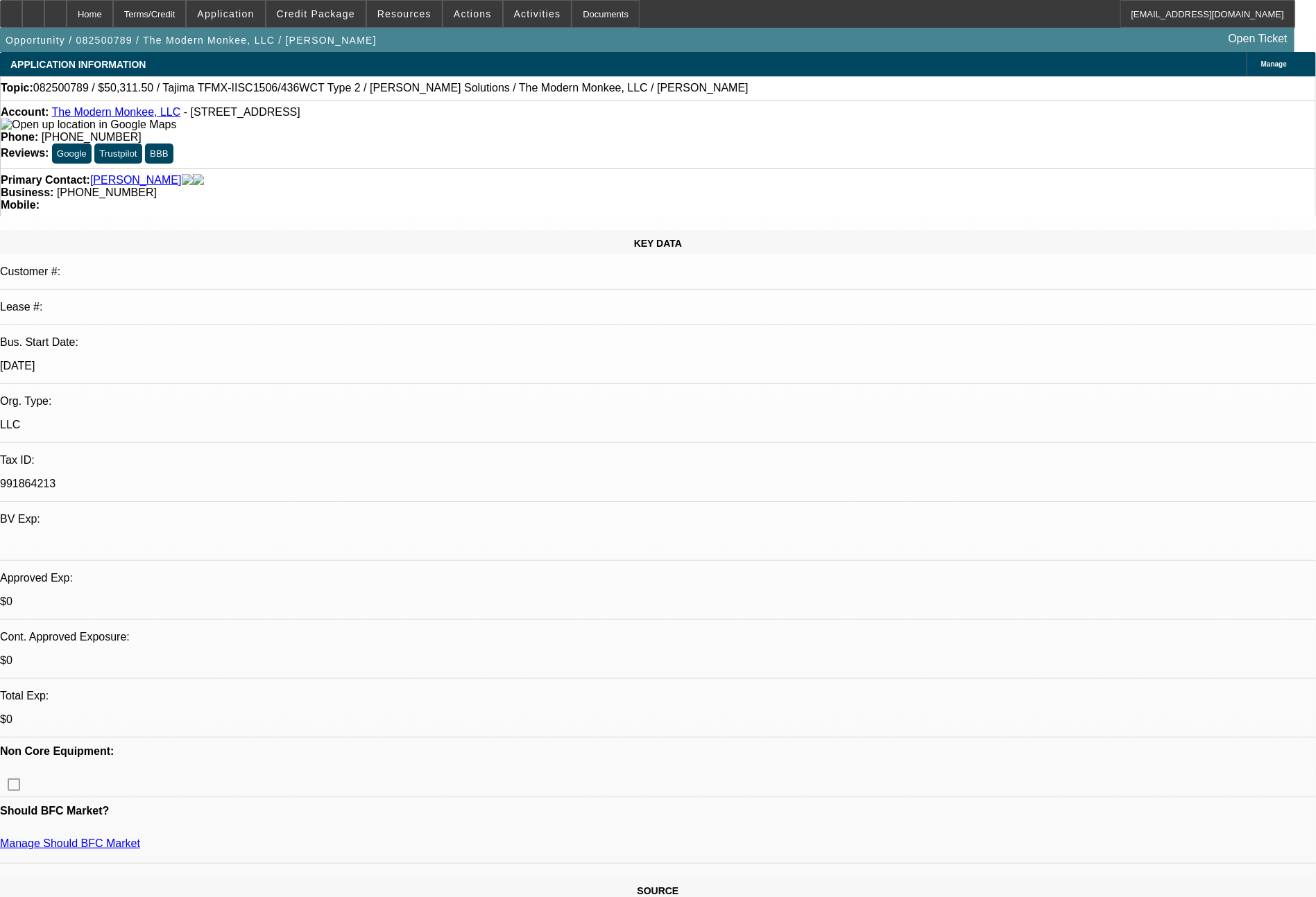
select select "0.15"
select select "2"
select select "0"
select select "6"
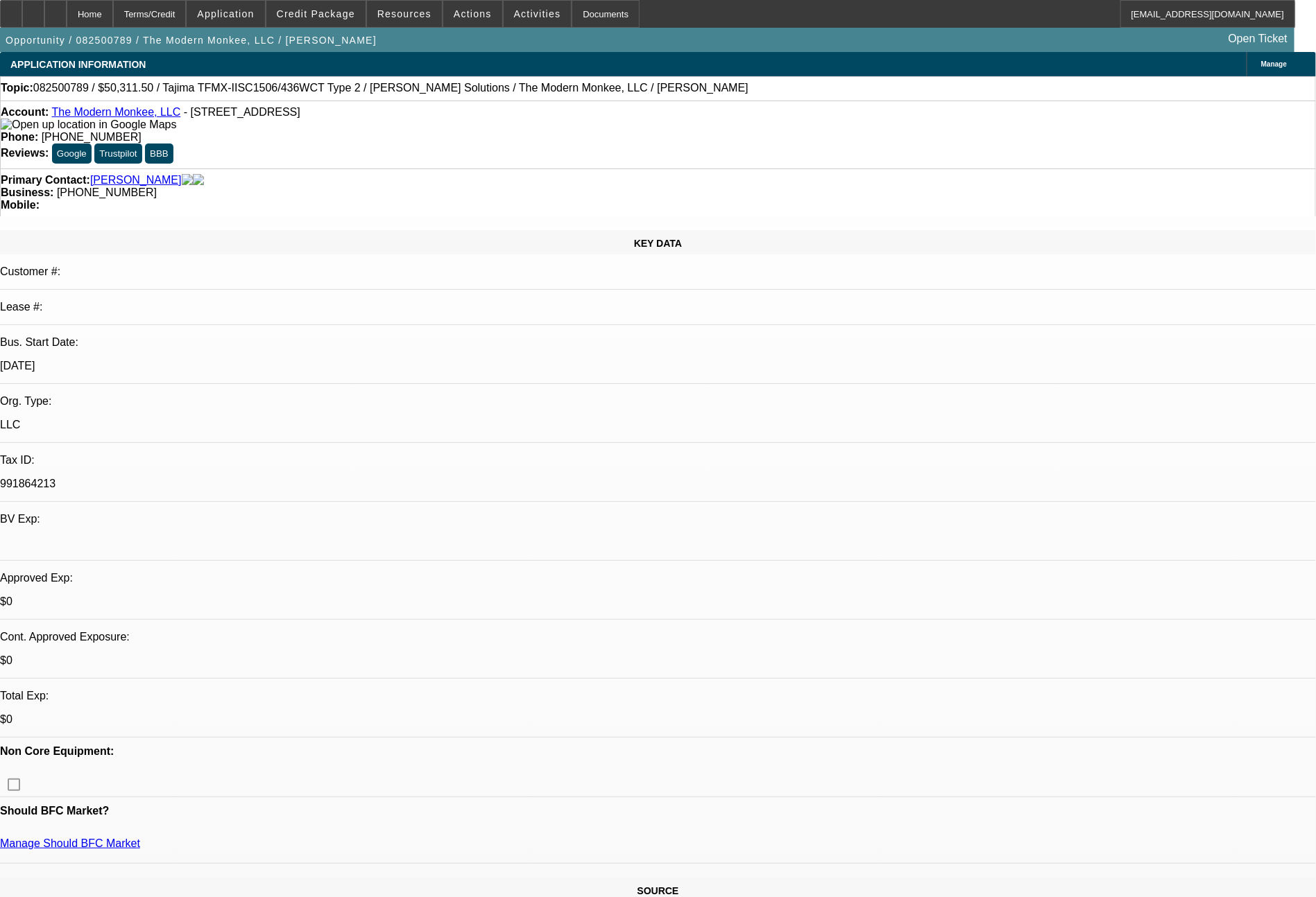
select select "0.15"
select select "2"
select select "0.1"
select select "4"
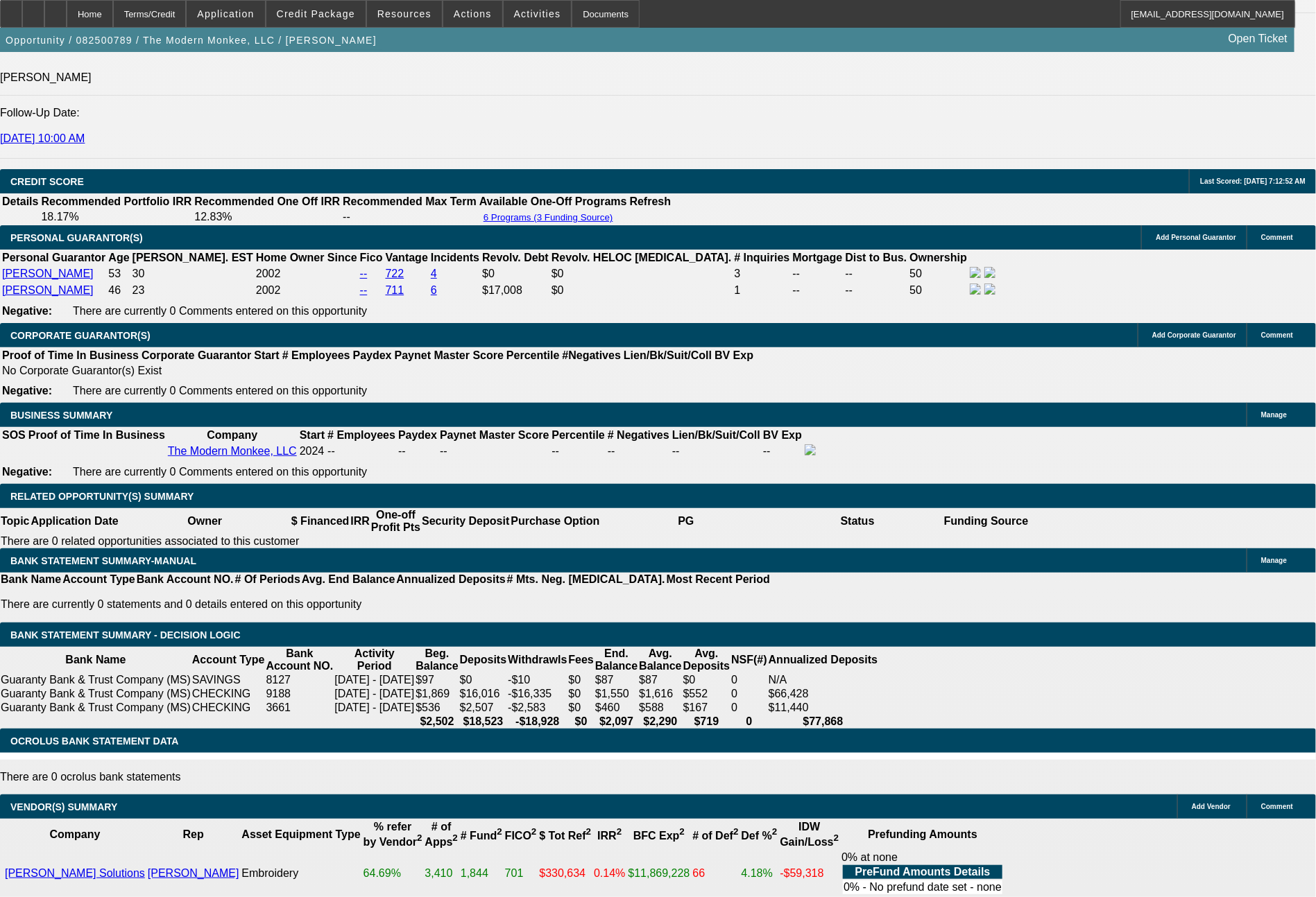
scroll to position [1904, 0]
